Goal: Check status

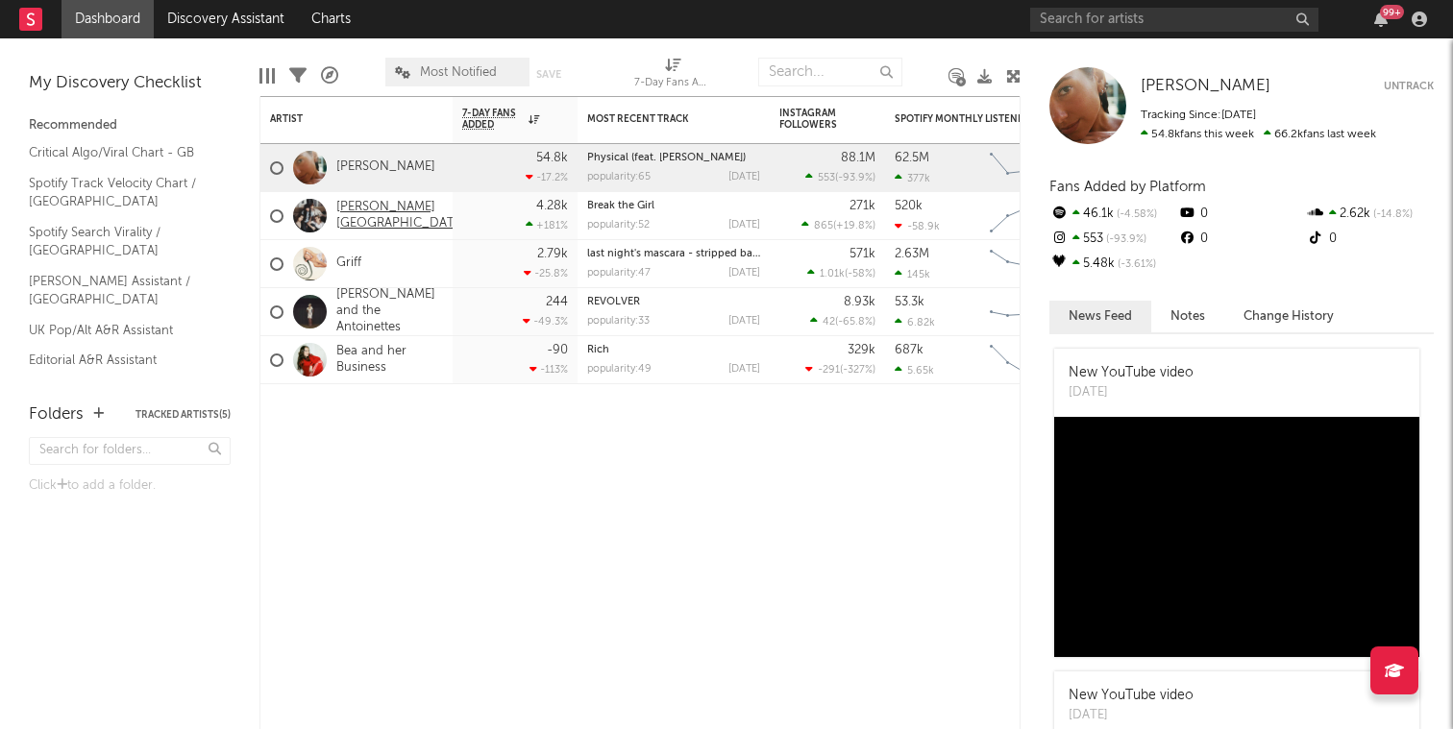
click at [349, 213] on link "[PERSON_NAME][GEOGRAPHIC_DATA]" at bounding box center [401, 216] width 130 height 33
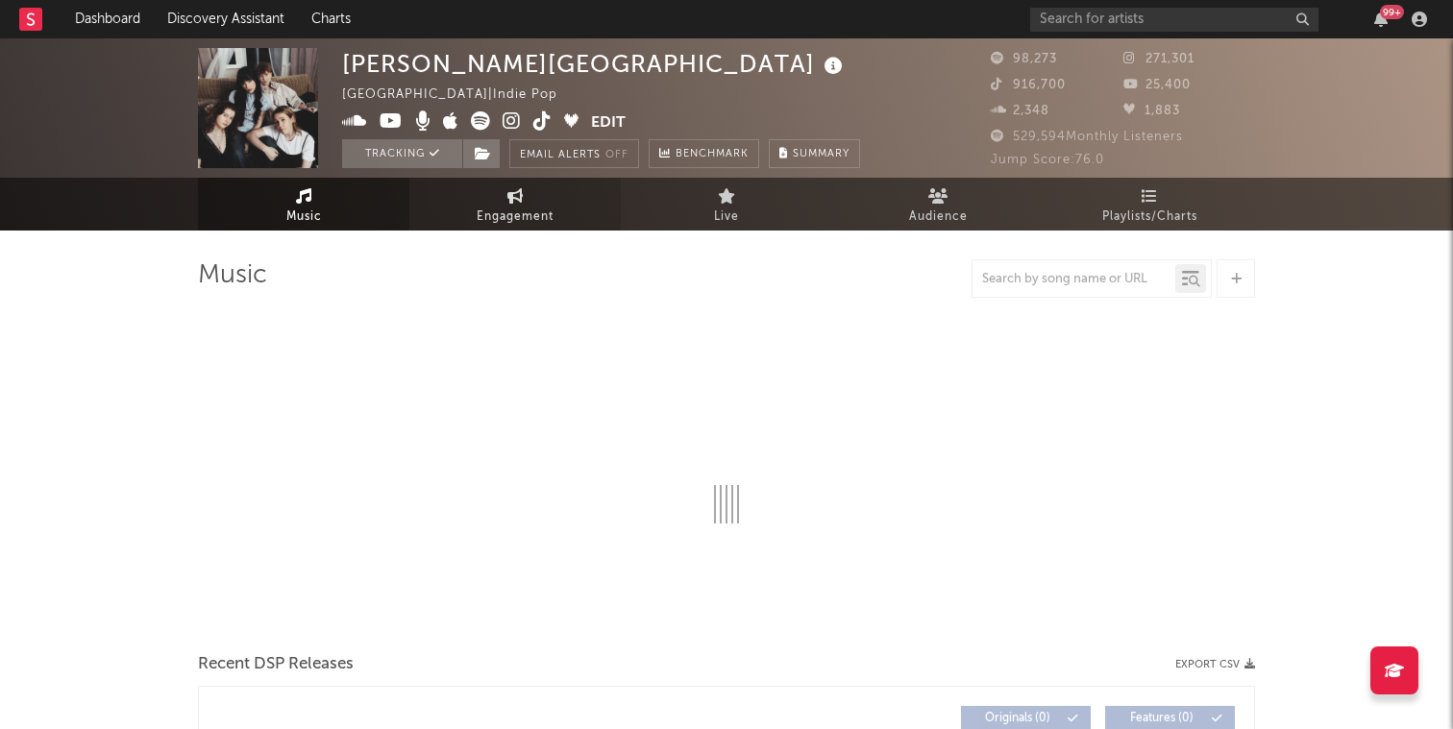
click at [492, 227] on span "Engagement" at bounding box center [515, 217] width 77 height 23
select select "1w"
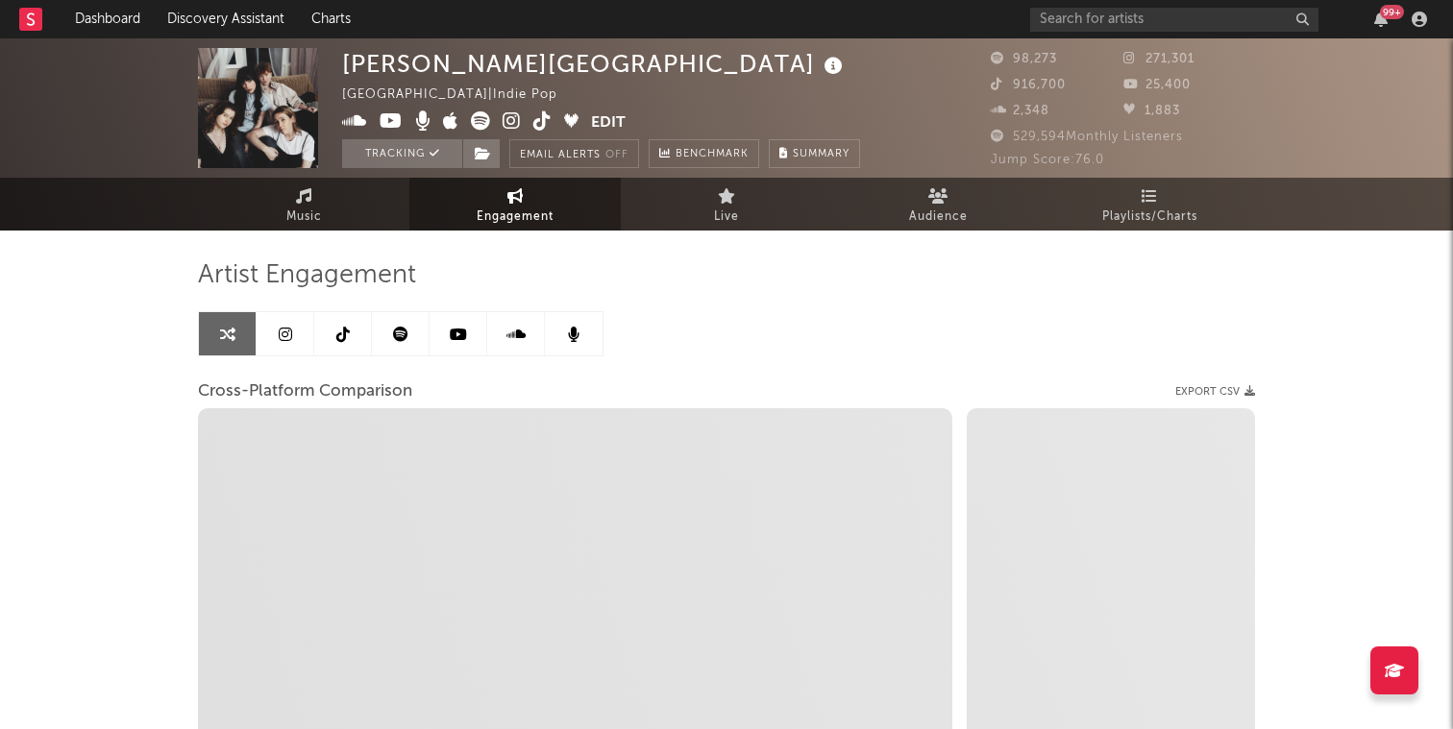
click at [290, 334] on icon at bounding box center [285, 334] width 13 height 15
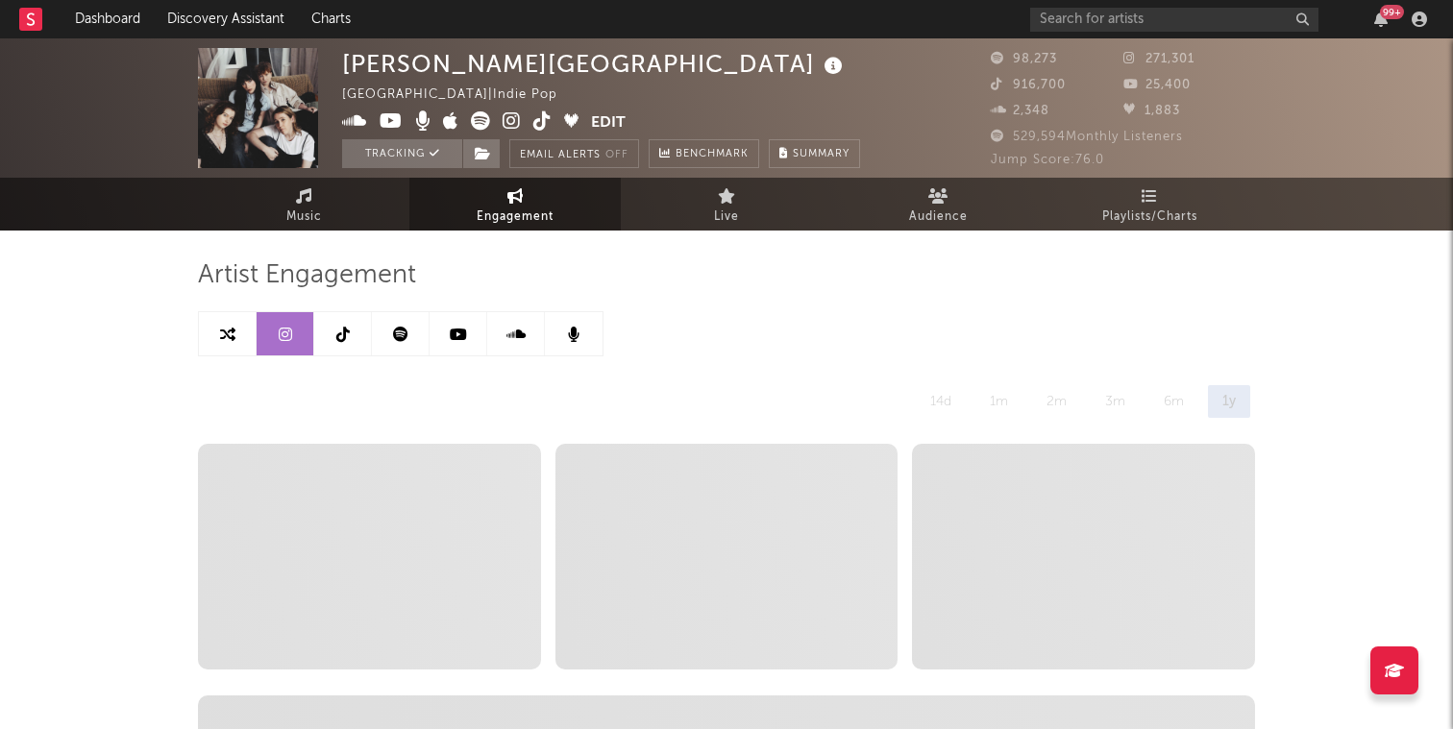
select select "6m"
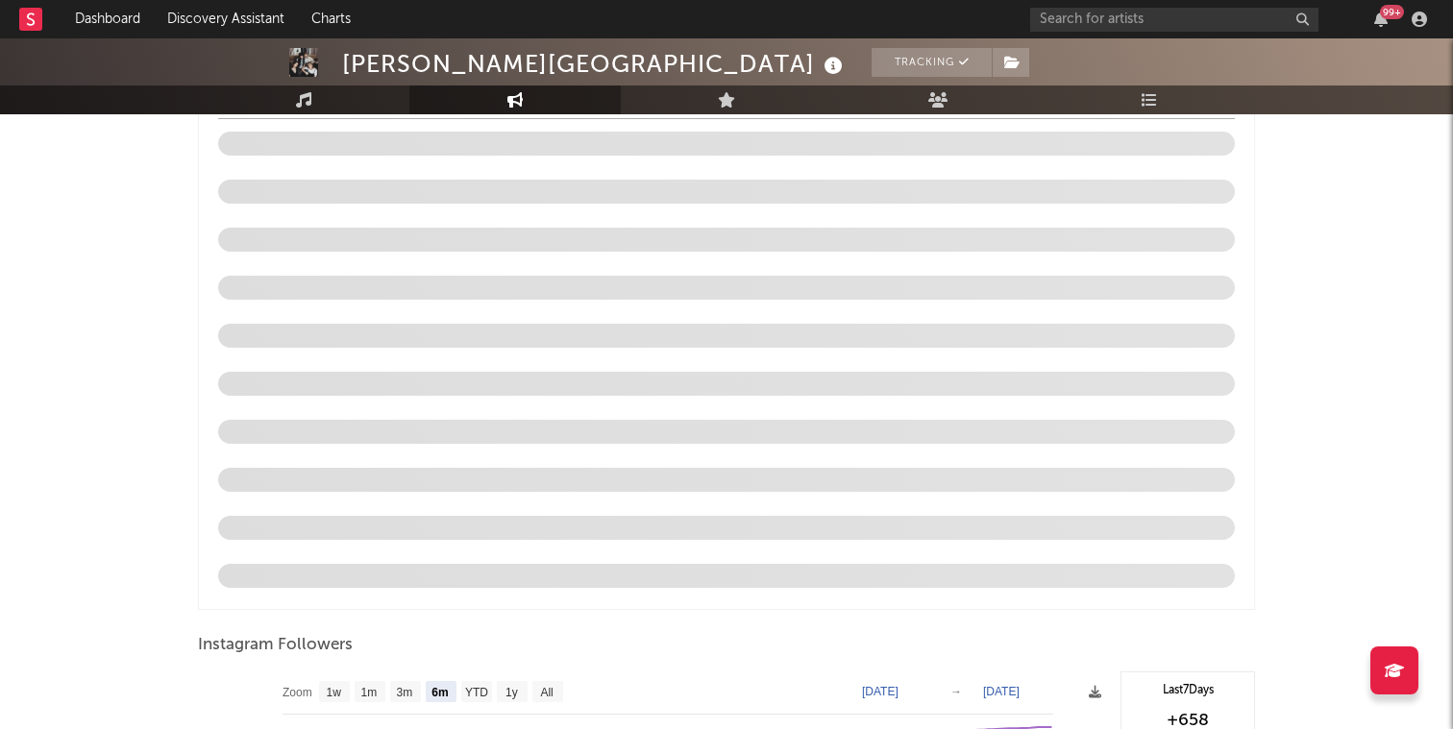
scroll to position [2104, 0]
